Goal: Task Accomplishment & Management: Use online tool/utility

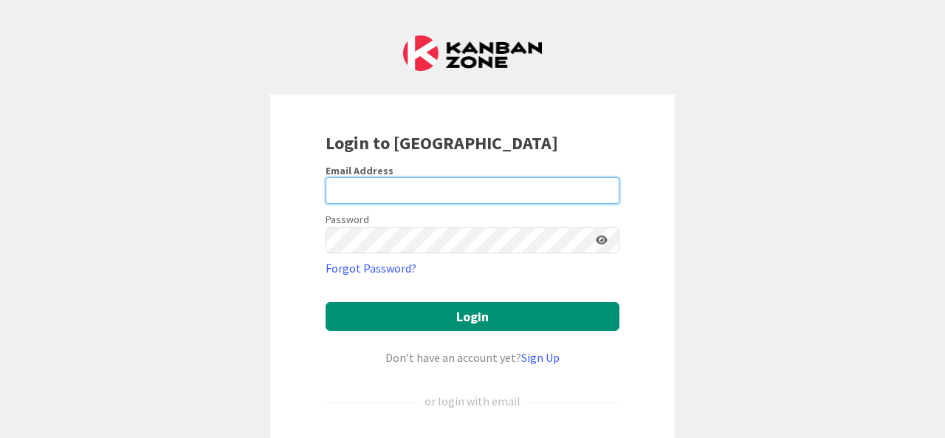
click at [455, 189] on input "email" at bounding box center [473, 190] width 294 height 27
drag, startPoint x: 489, startPoint y: 186, endPoint x: 283, endPoint y: 197, distance: 207.0
click at [283, 197] on div "Login to [GEOGRAPHIC_DATA] Email Address [PERSON_NAME][EMAIL_ADDRESS][PERSON_NA…" at bounding box center [472, 319] width 404 height 450
type input "[PERSON_NAME][EMAIL_ADDRESS][DOMAIN_NAME]"
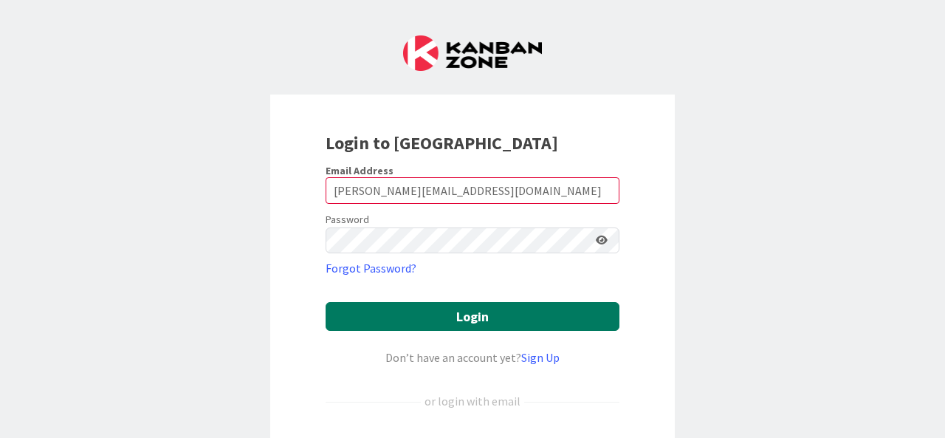
click at [453, 318] on button "Login" at bounding box center [473, 316] width 294 height 29
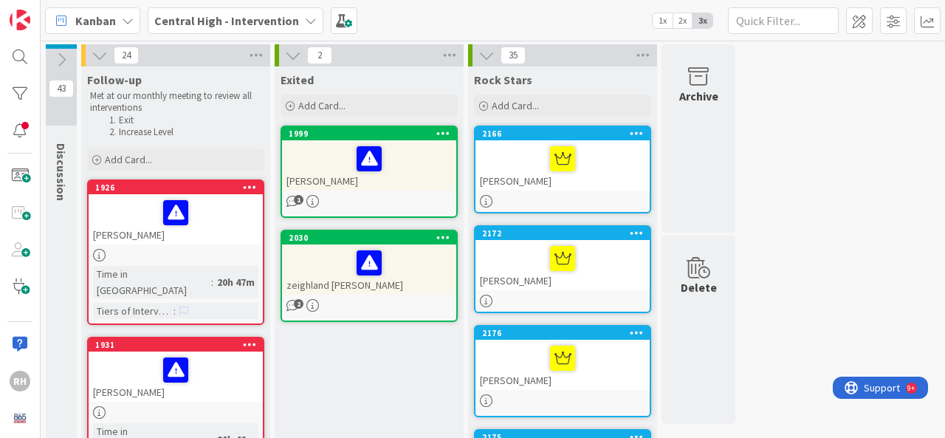
click at [59, 63] on icon at bounding box center [61, 60] width 16 height 16
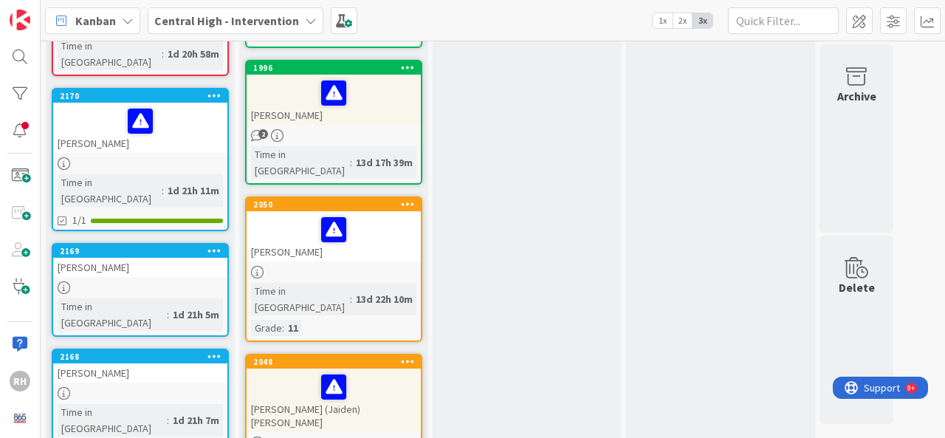
scroll to position [1936, 0]
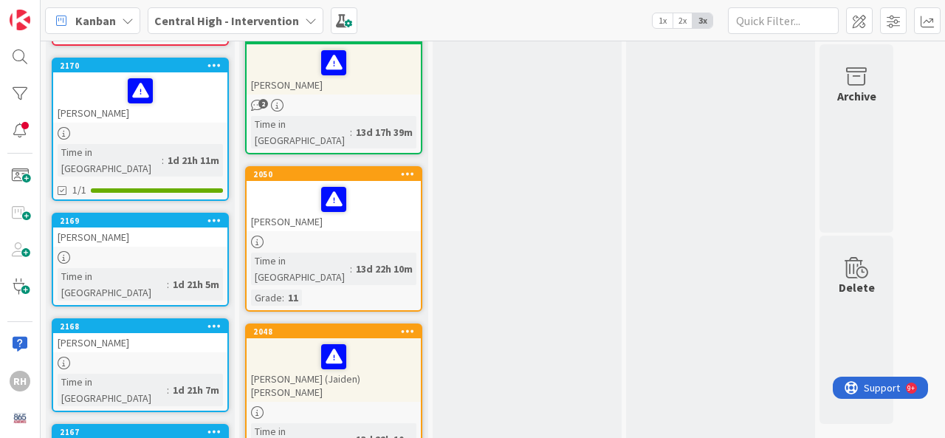
click at [144, 333] on div "[PERSON_NAME]" at bounding box center [140, 342] width 174 height 19
